Goal: Transaction & Acquisition: Purchase product/service

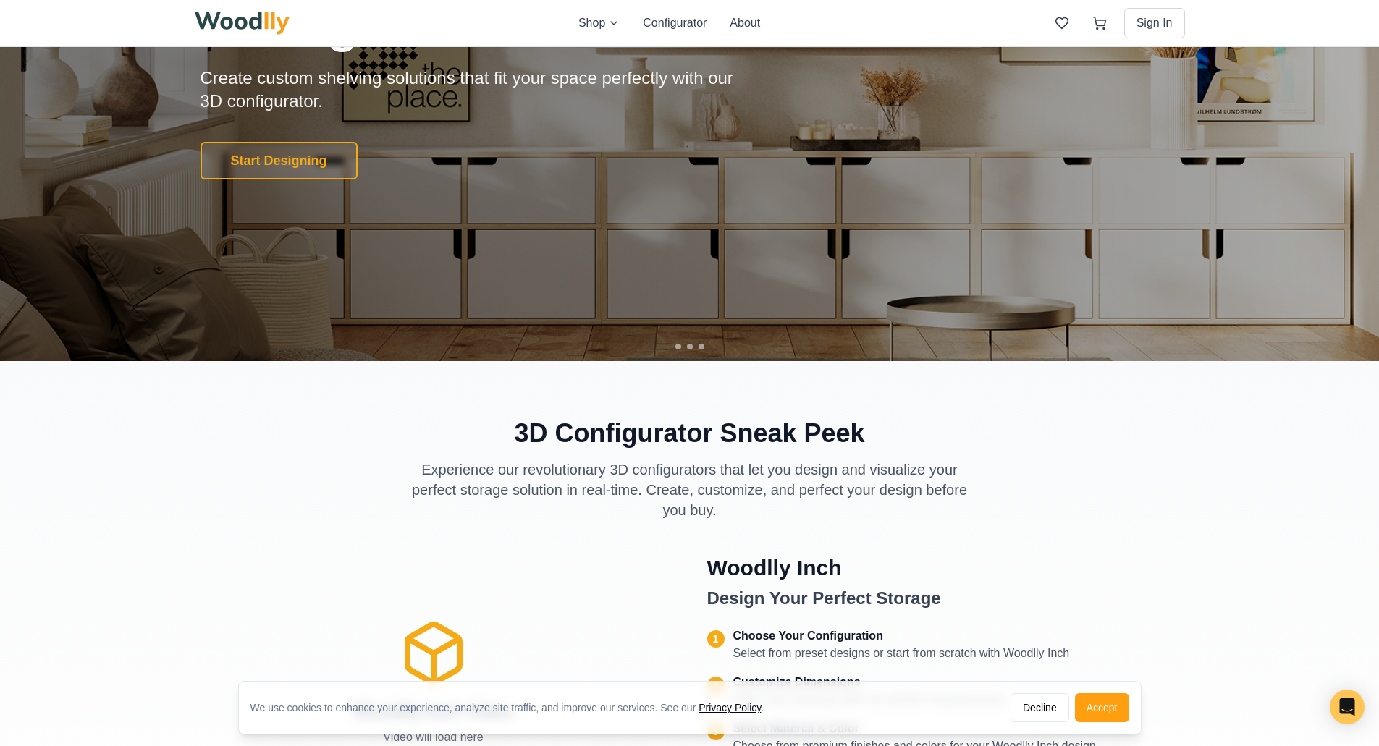
scroll to position [145, 0]
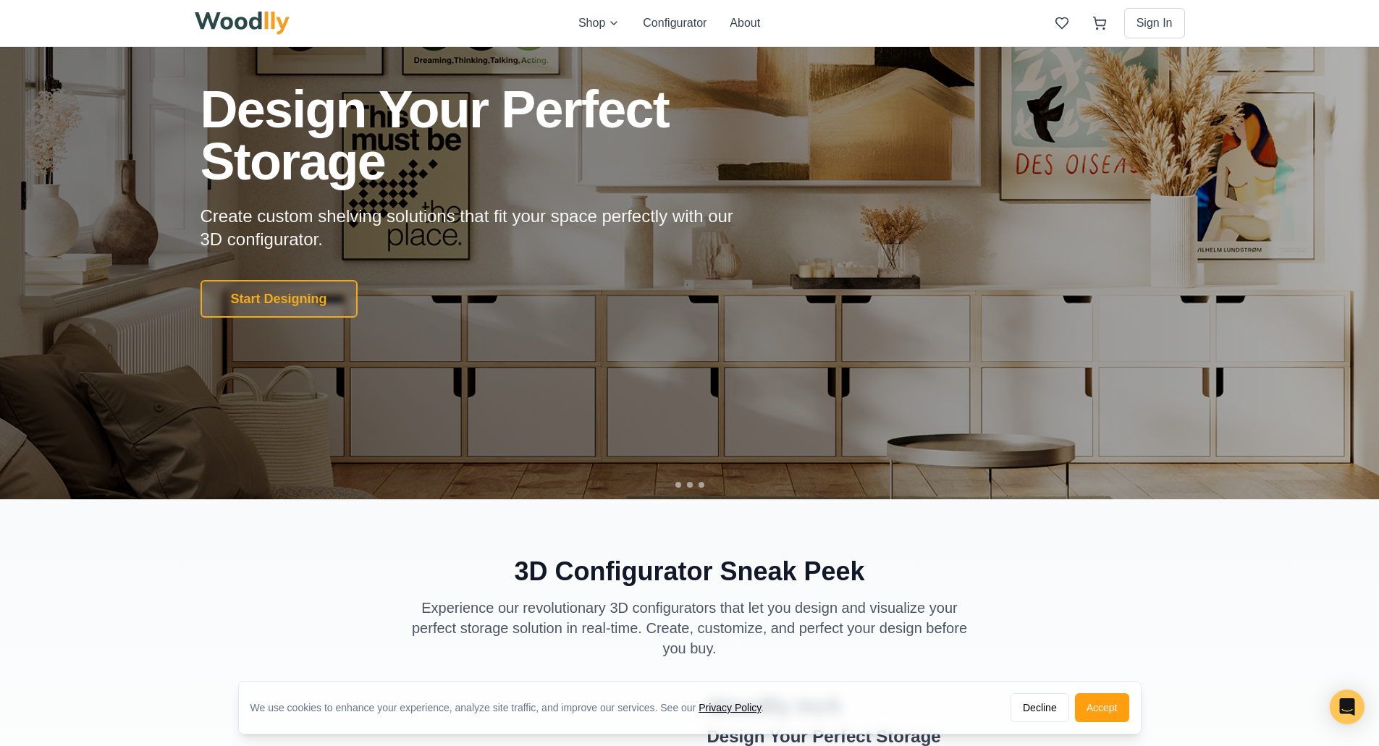
click at [280, 292] on button "Start Designing" at bounding box center [278, 299] width 157 height 38
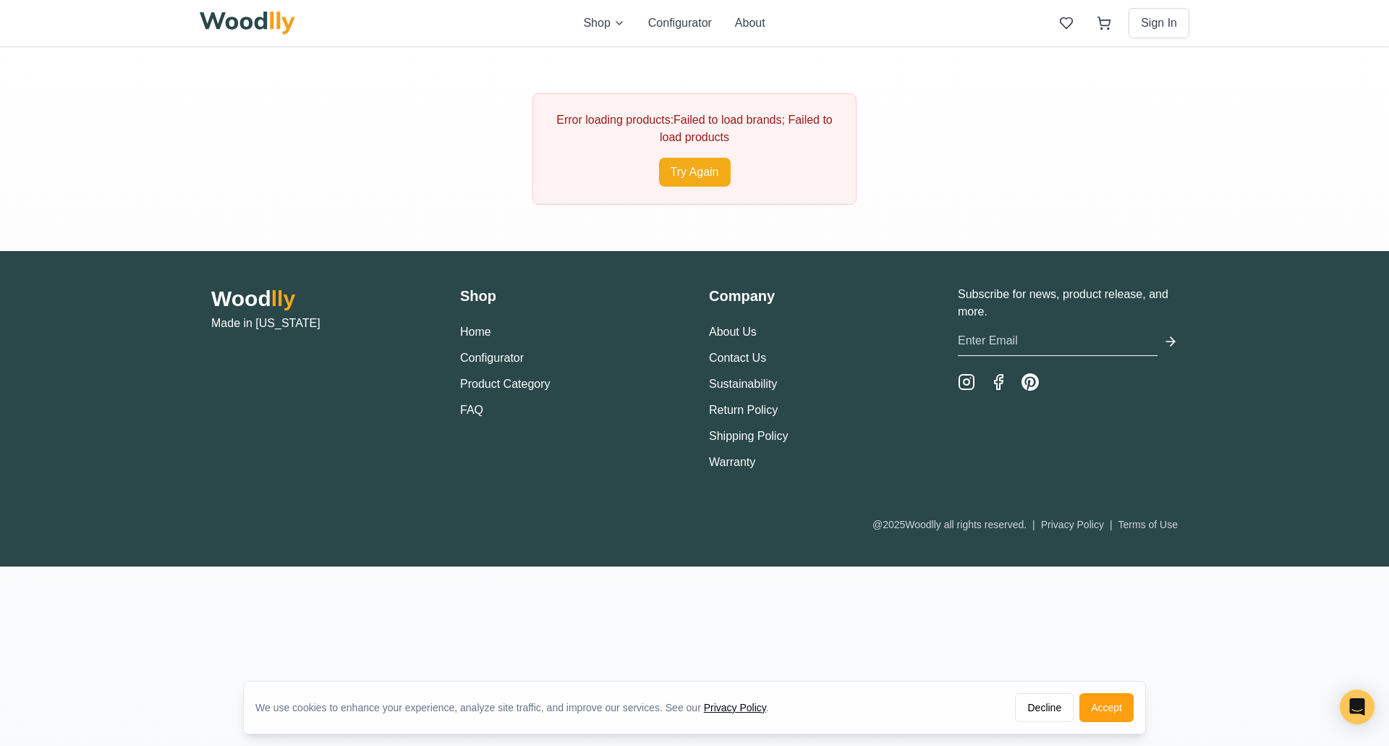
click at [666, 177] on button "Try Again" at bounding box center [695, 172] width 72 height 29
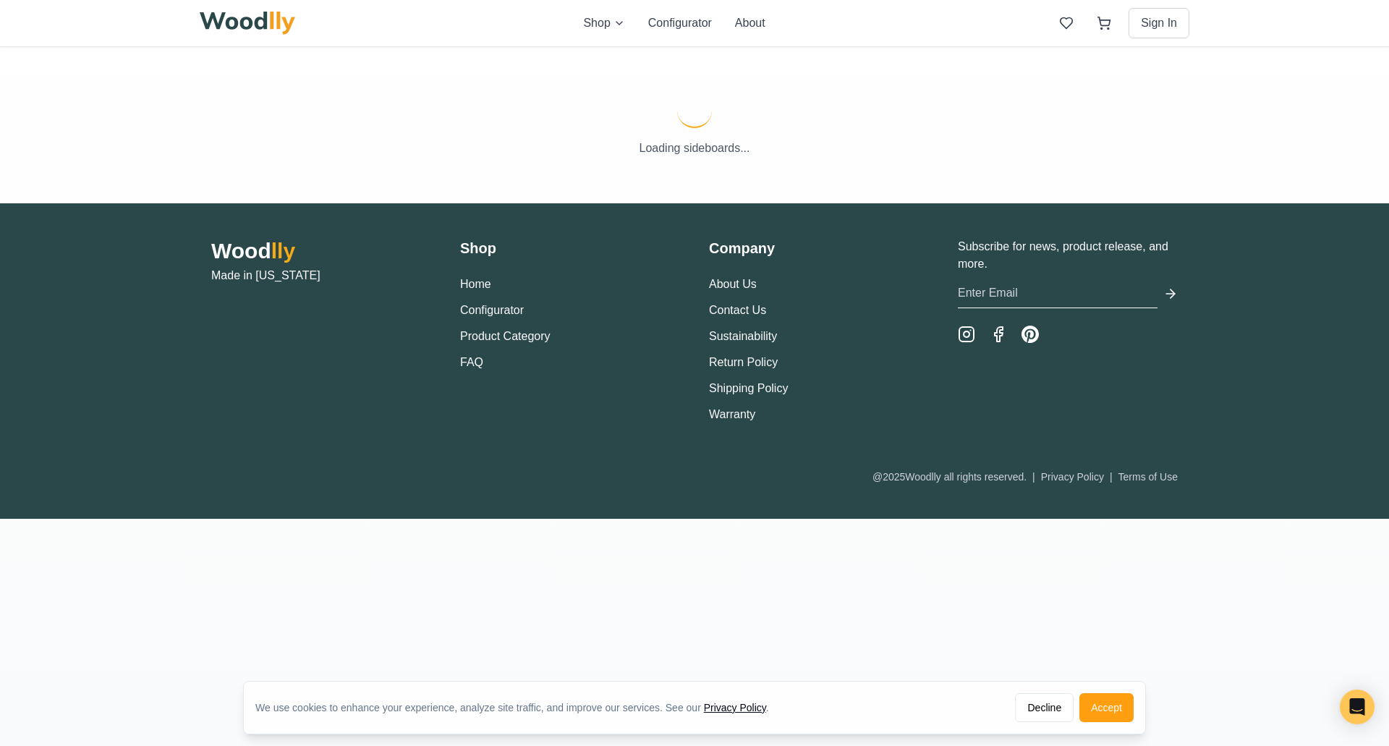
click at [609, 22] on html "We use cookies to enhance your experience, analyze site traffic, and improve ou…" at bounding box center [694, 373] width 1389 height 746
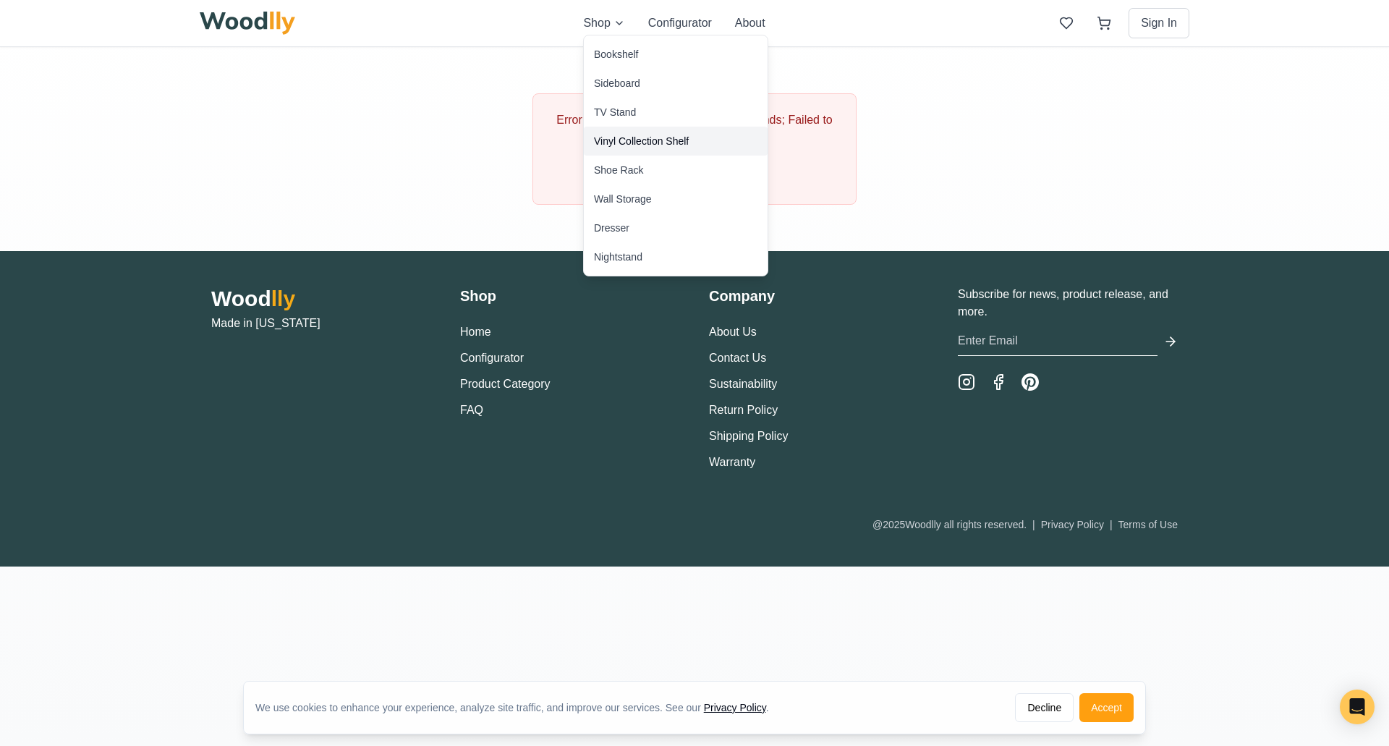
click at [618, 147] on div "Vinyl Collection Shelf" at bounding box center [641, 141] width 95 height 14
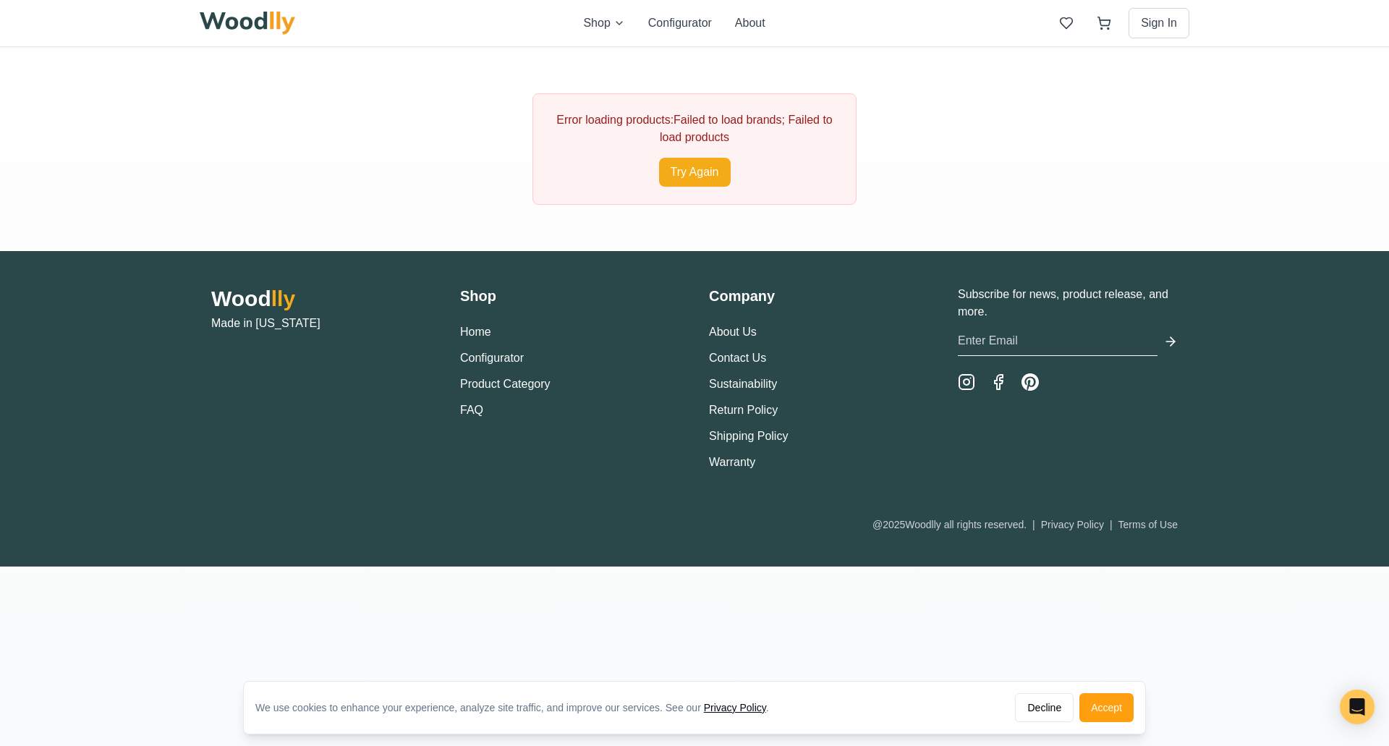
click at [610, 27] on html "We use cookies to enhance your experience, analyze site traffic, and improve ou…" at bounding box center [694, 373] width 1389 height 746
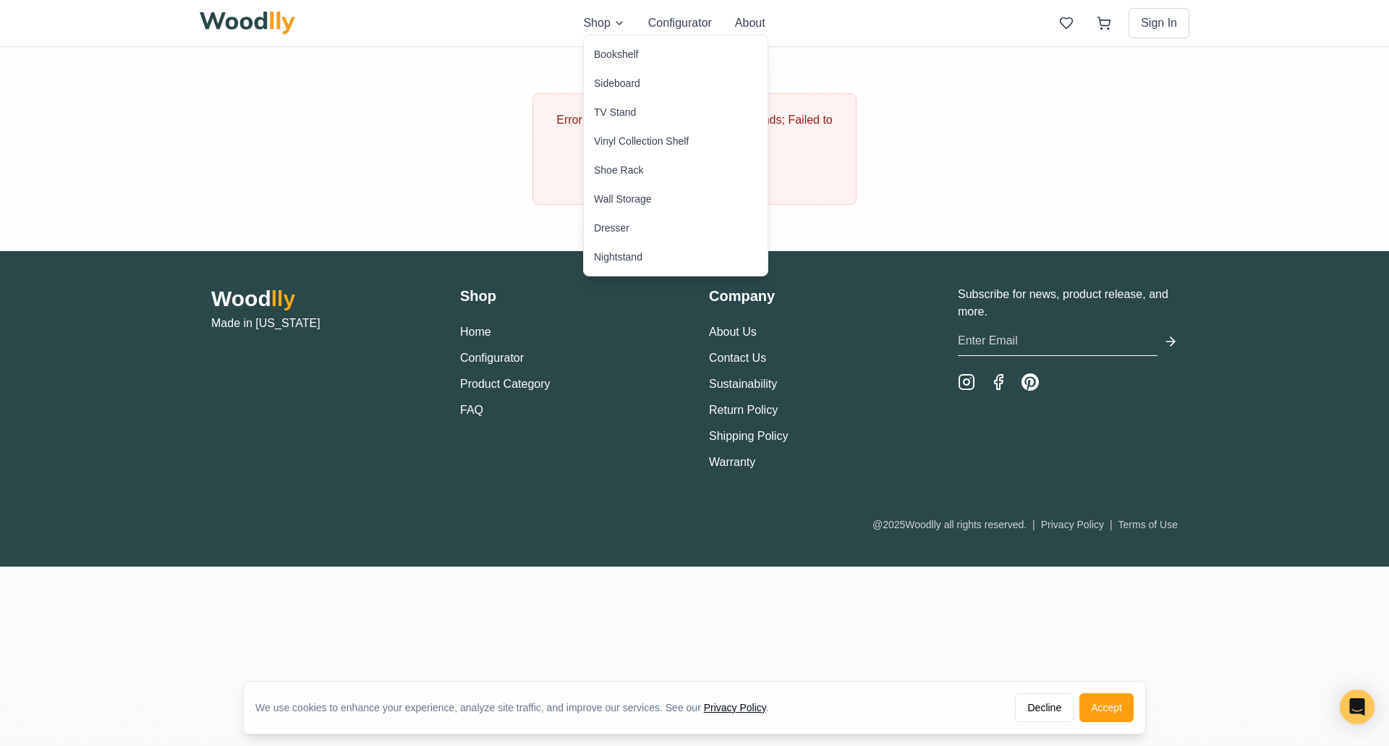
click at [252, 33] on html "We use cookies to enhance your experience, analyze site traffic, and improve ou…" at bounding box center [694, 373] width 1389 height 746
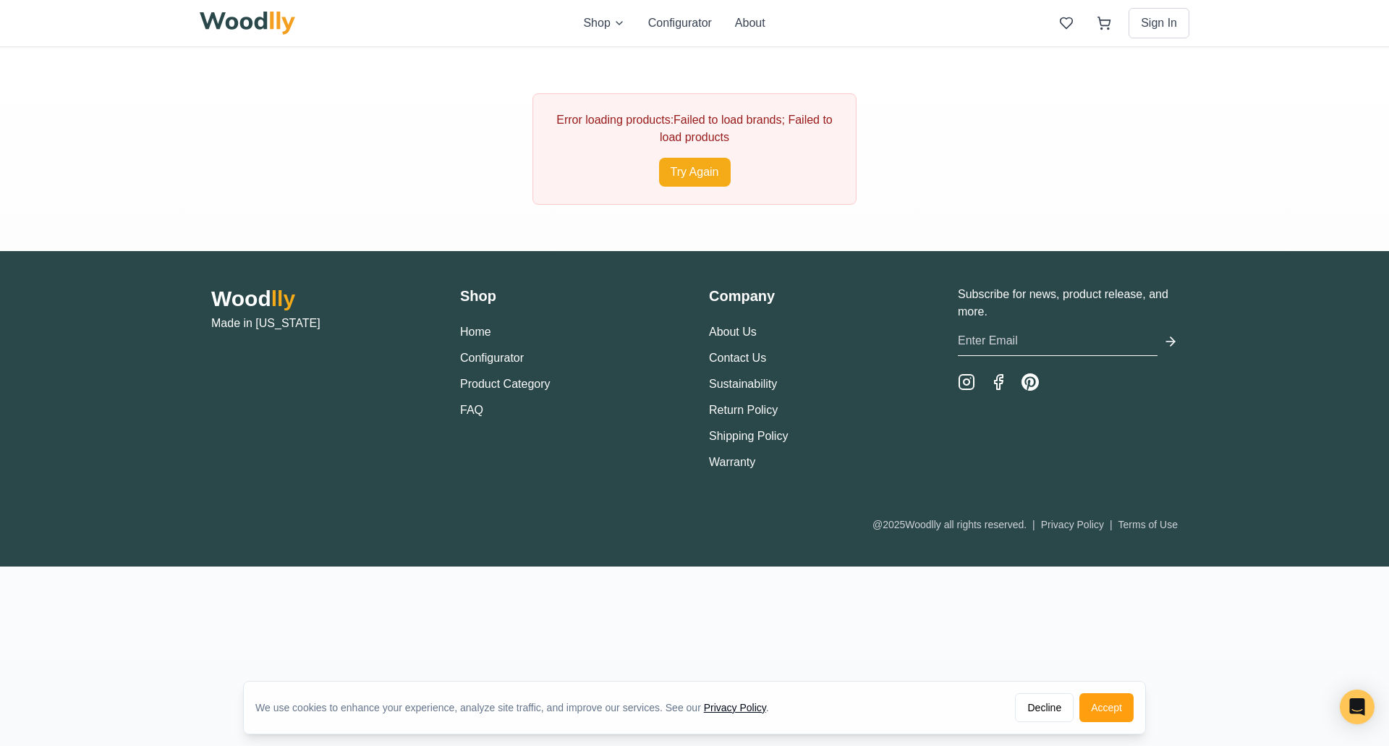
click at [253, 9] on div "Shop Configurator About Sign In" at bounding box center [695, 23] width 990 height 46
click at [262, 28] on img at bounding box center [248, 23] width 96 height 23
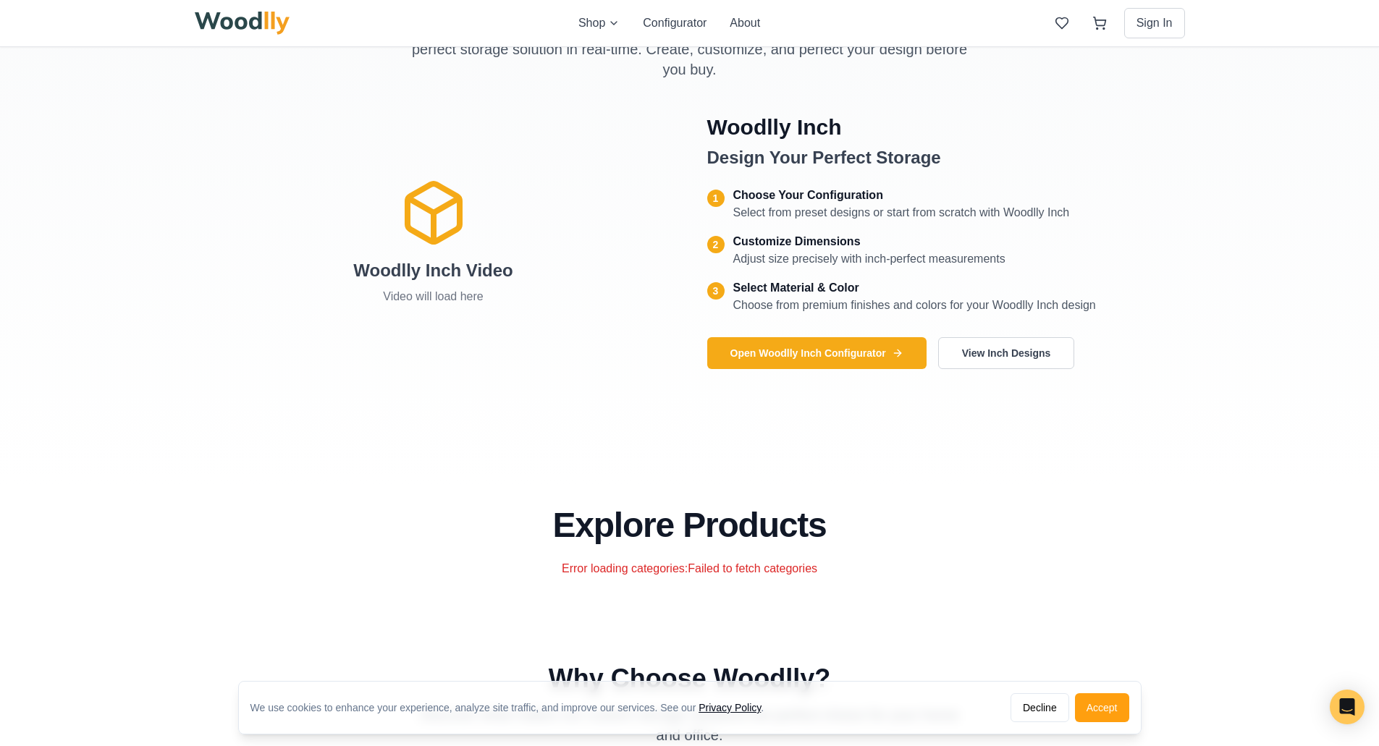
scroll to position [362, 0]
